Goal: Task Accomplishment & Management: Manage account settings

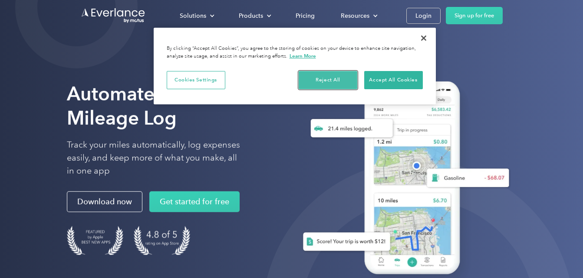
click at [332, 82] on button "Reject All" at bounding box center [327, 80] width 59 height 18
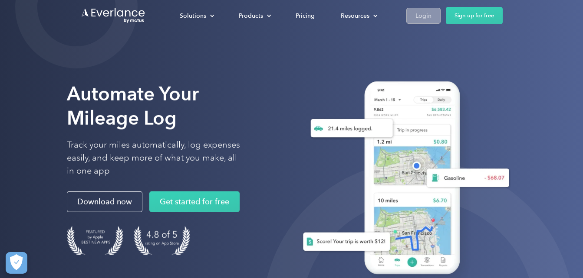
click at [421, 18] on div "Login" at bounding box center [423, 15] width 16 height 11
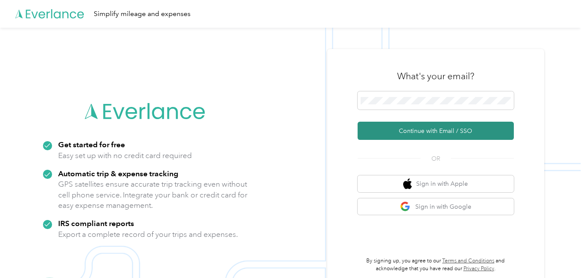
click at [421, 135] on button "Continue with Email / SSO" at bounding box center [435, 131] width 156 height 18
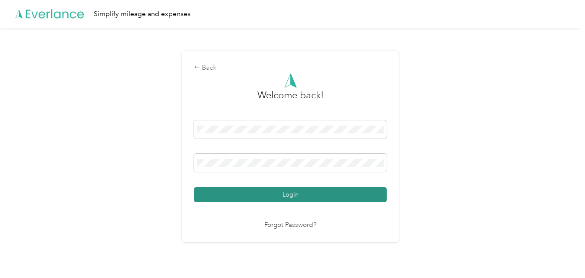
click at [344, 190] on button "Login" at bounding box center [290, 194] width 193 height 15
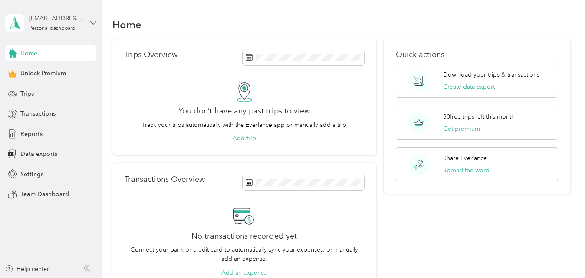
click at [92, 23] on icon at bounding box center [93, 23] width 6 height 6
click at [274, 21] on div "Home" at bounding box center [340, 24] width 457 height 18
click at [95, 22] on icon at bounding box center [93, 23] width 6 height 6
click at [159, 6] on div "Home Trips Overview You don’t have any past trips to view Track your trips auto…" at bounding box center [341, 168] width 478 height 337
click at [90, 19] on div "april_vereb1@yahoo.com Personal dashboard" at bounding box center [50, 23] width 91 height 30
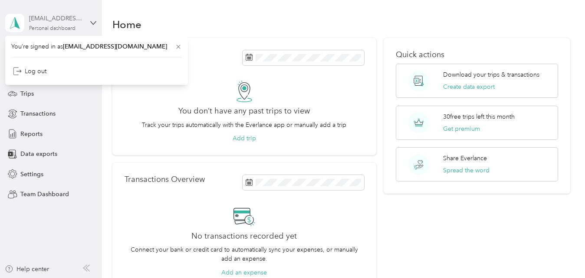
click at [43, 29] on div "Personal dashboard" at bounding box center [52, 28] width 46 height 5
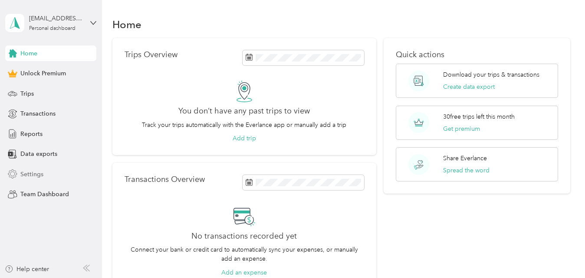
click at [36, 172] on span "Settings" at bounding box center [31, 174] width 23 height 9
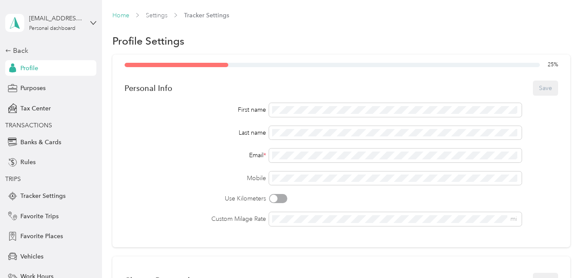
click at [116, 12] on link "Home" at bounding box center [120, 15] width 17 height 7
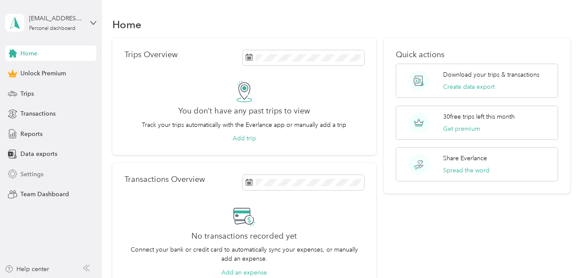
click at [27, 173] on span "Settings" at bounding box center [31, 174] width 23 height 9
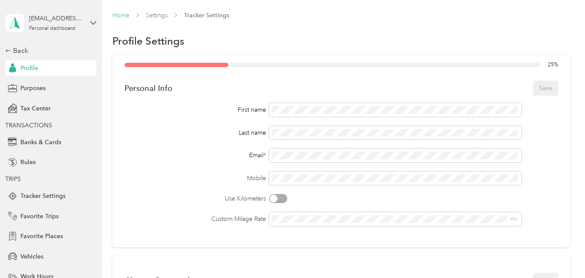
click at [124, 16] on link "Home" at bounding box center [120, 15] width 17 height 7
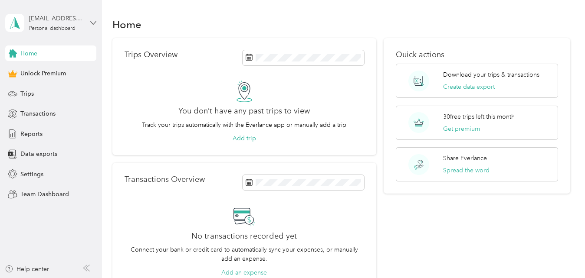
click at [95, 22] on icon at bounding box center [93, 23] width 6 height 6
click at [39, 75] on div "You’re signed in as april_vereb1@yahoo.com Log out" at bounding box center [96, 57] width 183 height 49
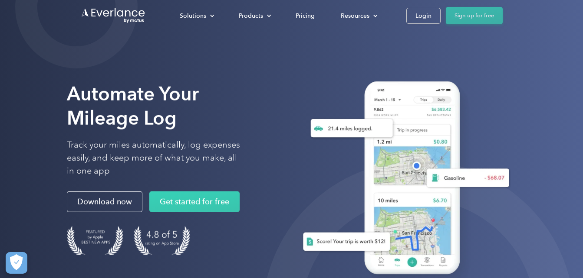
click at [467, 19] on link "Sign up for free" at bounding box center [473, 15] width 57 height 17
click at [426, 14] on div "Login" at bounding box center [423, 15] width 16 height 11
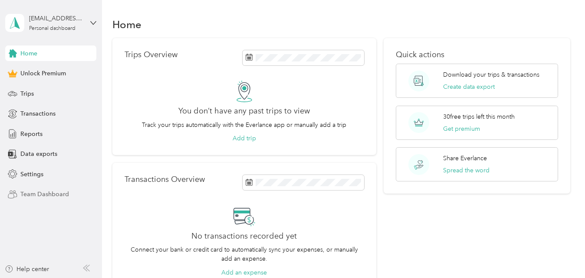
click at [40, 193] on span "Team Dashboard" at bounding box center [44, 194] width 49 height 9
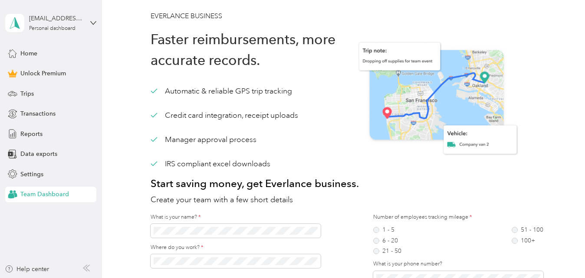
click at [88, 23] on div "april_vereb1@yahoo.com Personal dashboard" at bounding box center [50, 23] width 91 height 30
click at [37, 72] on div "Log out" at bounding box center [96, 66] width 170 height 15
